Goal: Task Accomplishment & Management: Complete application form

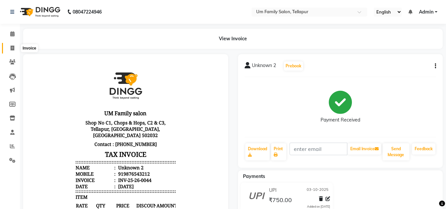
click at [11, 46] on icon at bounding box center [13, 48] width 4 height 5
select select "service"
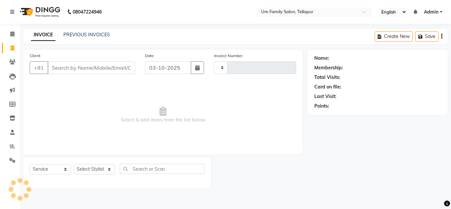
type input "0045"
select select "5102"
click at [76, 68] on input "Client" at bounding box center [92, 67] width 88 height 13
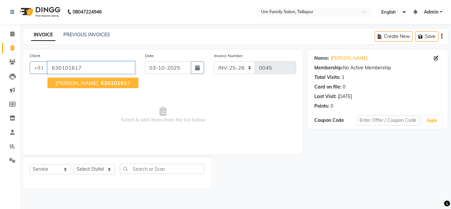
click at [80, 69] on input "630101617" at bounding box center [92, 67] width 88 height 13
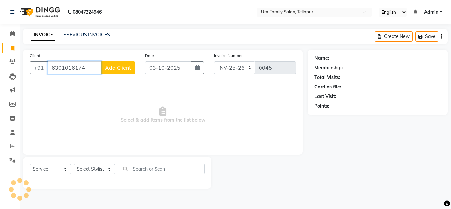
type input "6301016174"
click at [112, 65] on span "Add Client" at bounding box center [118, 67] width 26 height 7
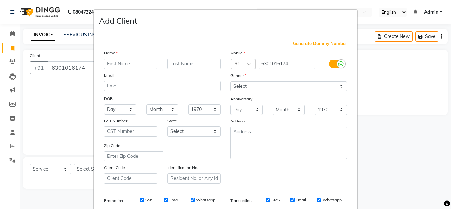
click at [129, 64] on input "text" at bounding box center [131, 64] width 54 height 10
type input "[PERSON_NAME]"
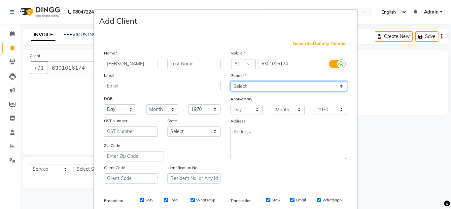
click at [239, 86] on select "Select [DEMOGRAPHIC_DATA] [DEMOGRAPHIC_DATA] Other Prefer Not To Say" at bounding box center [289, 86] width 117 height 10
select select "[DEMOGRAPHIC_DATA]"
click at [231, 81] on select "Select [DEMOGRAPHIC_DATA] [DEMOGRAPHIC_DATA] Other Prefer Not To Say" at bounding box center [289, 86] width 117 height 10
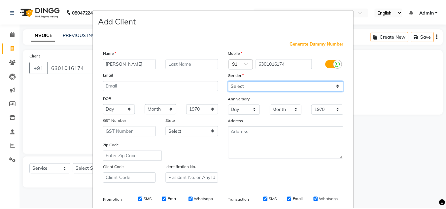
scroll to position [96, 0]
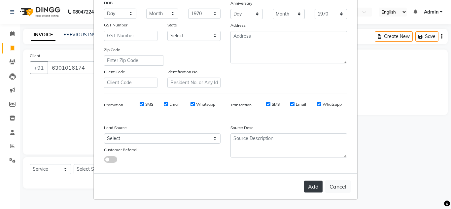
click at [309, 183] on button "Add" at bounding box center [313, 187] width 18 height 12
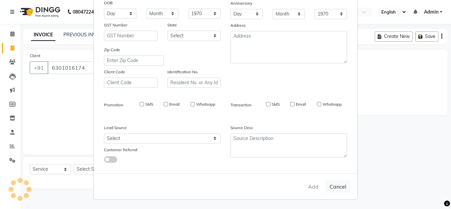
select select
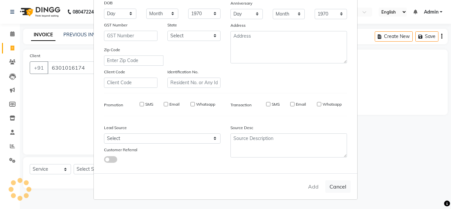
select select
checkbox input "false"
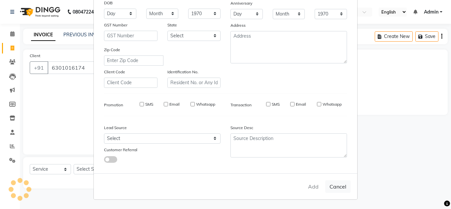
checkbox input "false"
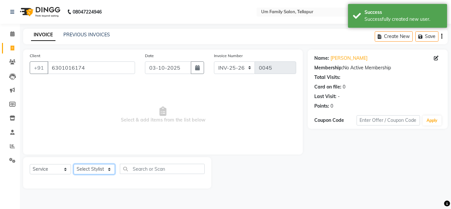
click at [93, 170] on select "Select Stylist Akash K. SAI pandu [PERSON_NAME]" at bounding box center [94, 169] width 41 height 10
select select "50956"
click at [74, 164] on select "Select Stylist Akash K. SAI pandu [PERSON_NAME]" at bounding box center [94, 169] width 41 height 10
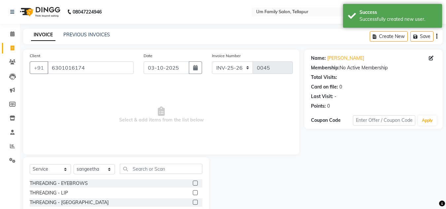
click at [193, 183] on label at bounding box center [195, 183] width 5 height 5
click at [193, 183] on input "checkbox" at bounding box center [195, 183] width 4 height 4
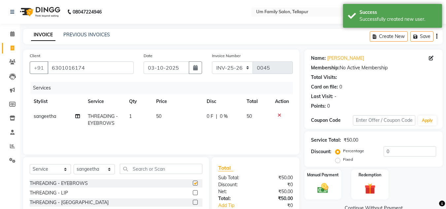
checkbox input "false"
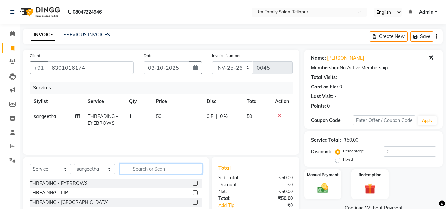
click at [151, 170] on input "text" at bounding box center [161, 169] width 83 height 10
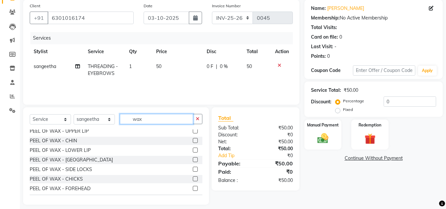
scroll to position [356, 0]
type input "wax"
click at [193, 160] on label at bounding box center [195, 160] width 5 height 5
click at [193, 160] on input "checkbox" at bounding box center [195, 160] width 4 height 4
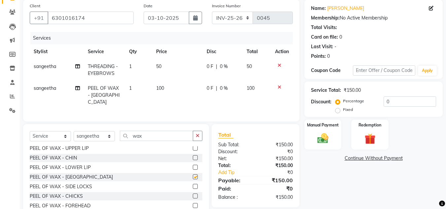
checkbox input "false"
click at [193, 165] on label at bounding box center [195, 167] width 5 height 5
click at [193, 165] on input "checkbox" at bounding box center [195, 167] width 4 height 4
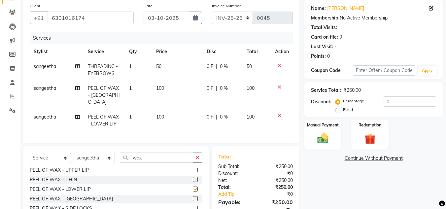
checkbox input "false"
click at [322, 138] on img at bounding box center [323, 138] width 18 height 13
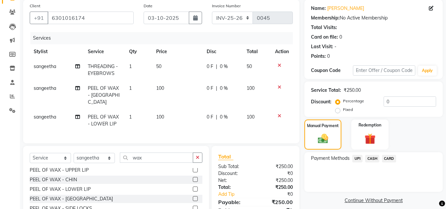
click at [358, 157] on span "UPI" at bounding box center [357, 159] width 10 height 8
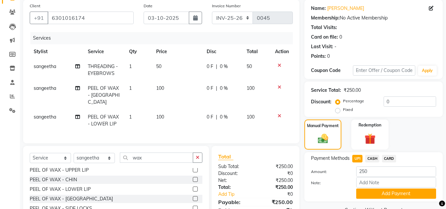
scroll to position [92, 0]
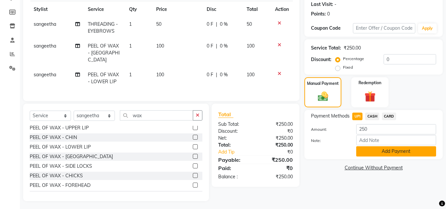
click at [397, 153] on button "Add Payment" at bounding box center [396, 151] width 80 height 10
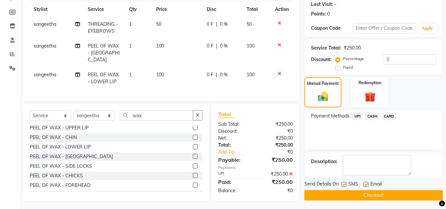
click at [384, 194] on button "Checkout" at bounding box center [374, 195] width 138 height 10
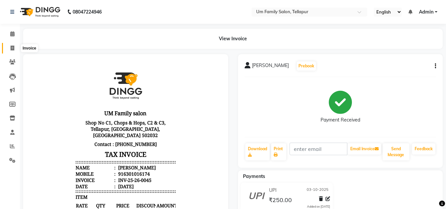
click at [12, 48] on icon at bounding box center [13, 48] width 4 height 5
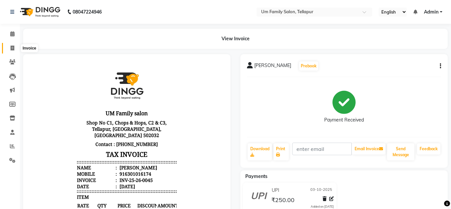
select select "service"
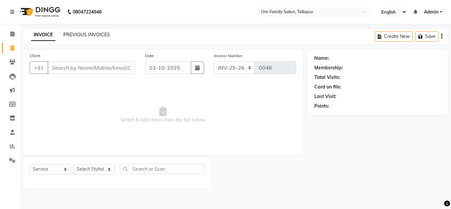
click at [76, 35] on link "PREVIOUS INVOICES" at bounding box center [86, 35] width 47 height 6
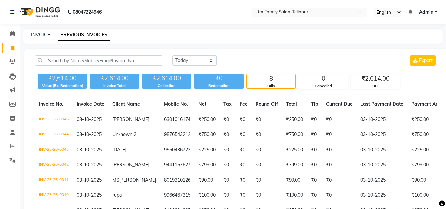
scroll to position [0, 0]
click at [46, 33] on link "INVOICE" at bounding box center [40, 34] width 19 height 6
select select "service"
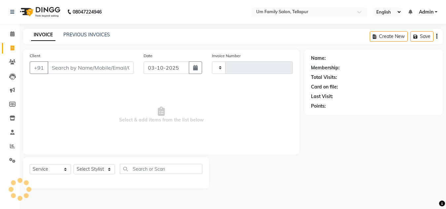
type input "0046"
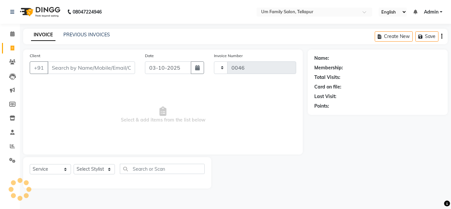
select select "5102"
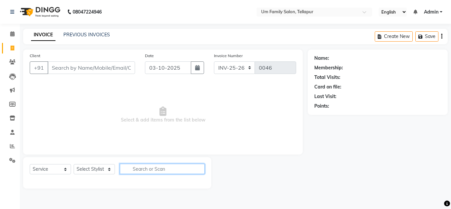
click at [145, 168] on input "text" at bounding box center [162, 169] width 85 height 10
